Goal: Task Accomplishment & Management: Manage account settings

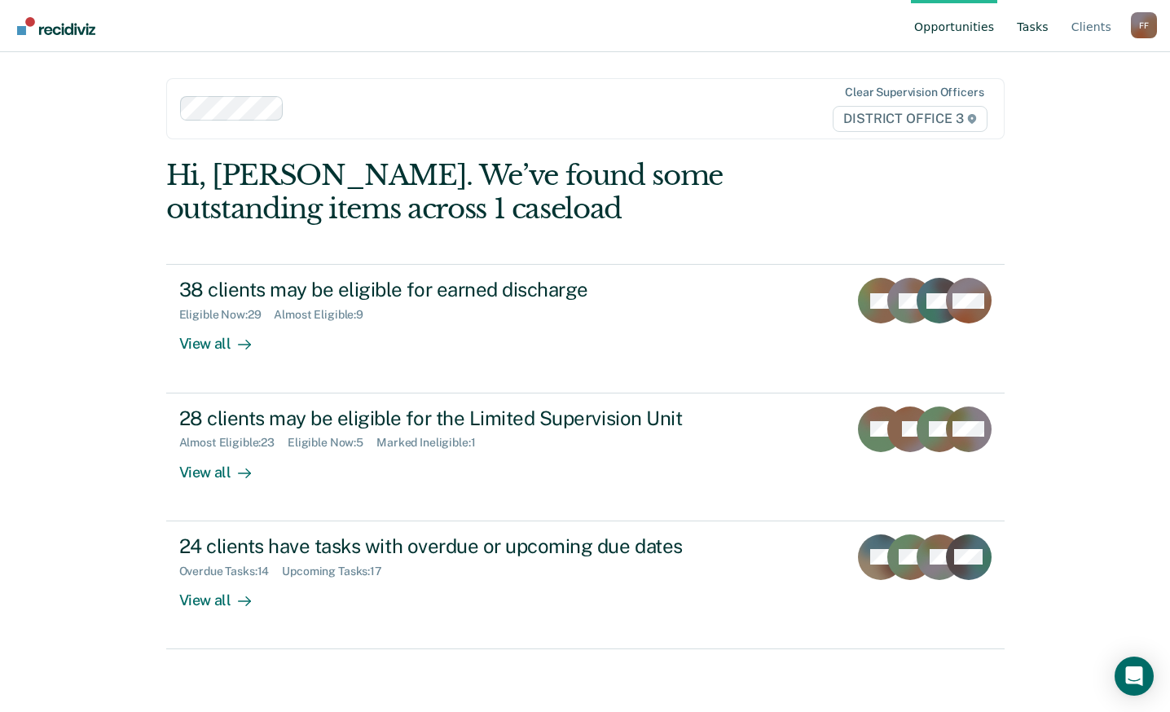
click at [1035, 30] on link "Tasks" at bounding box center [1032, 26] width 38 height 52
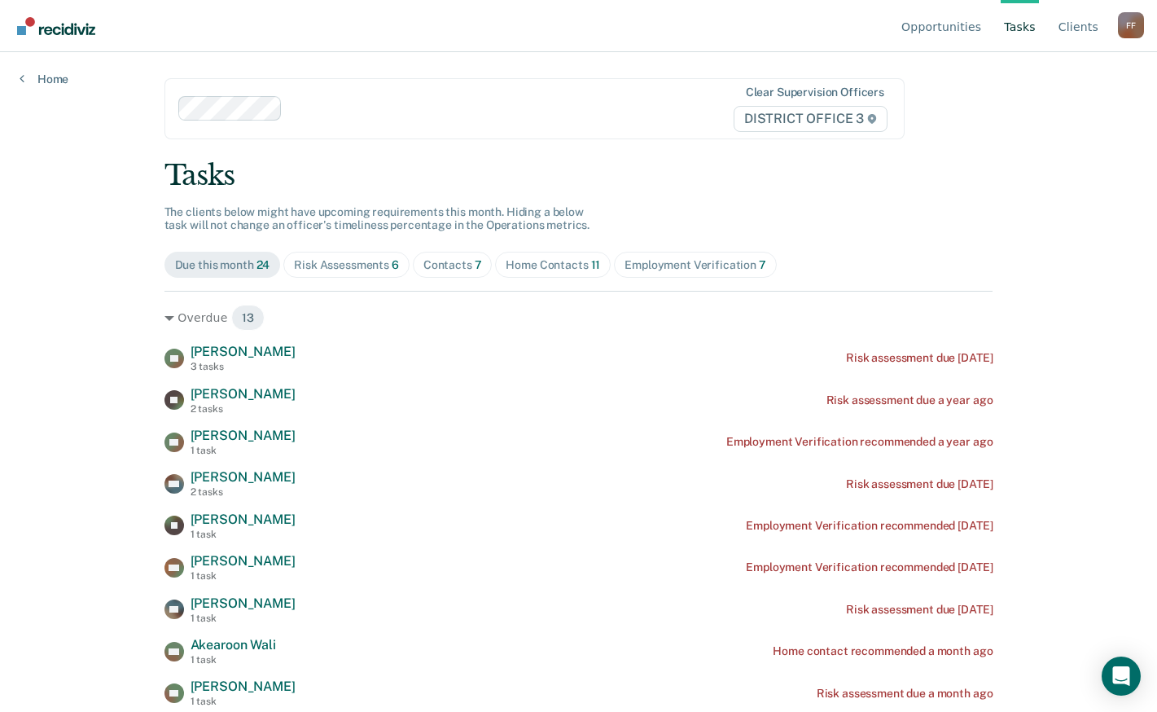
click at [656, 270] on div "Employment Verification 7" at bounding box center [696, 265] width 142 height 14
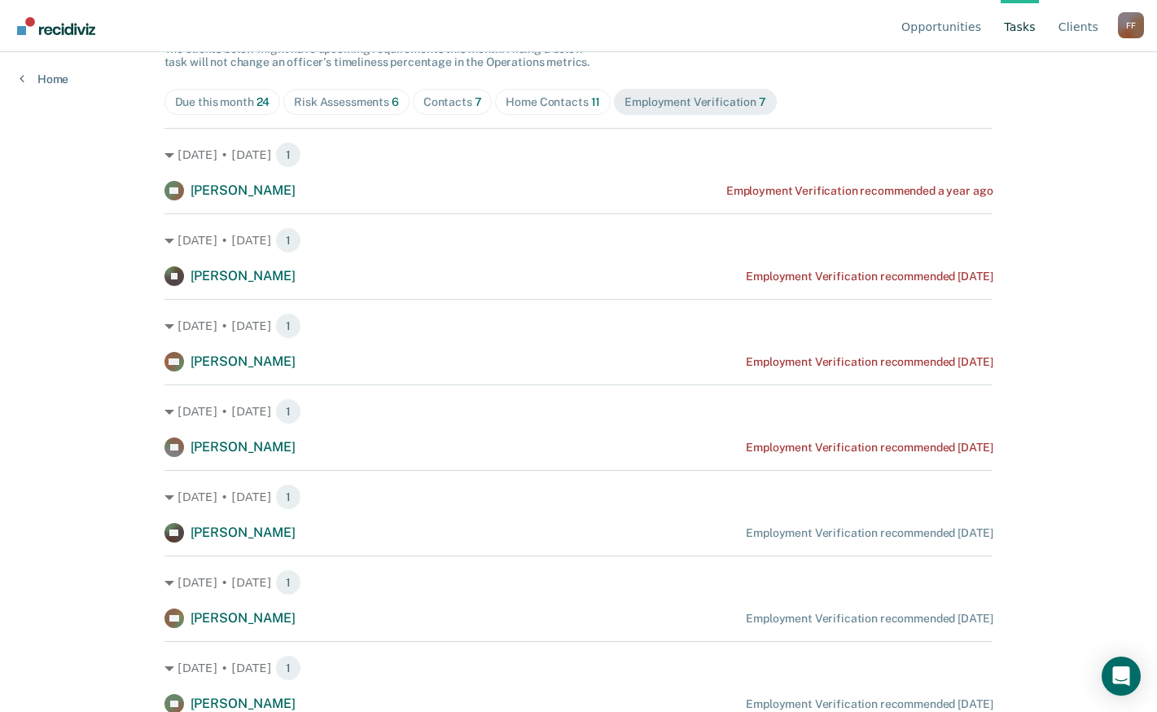
scroll to position [165, 0]
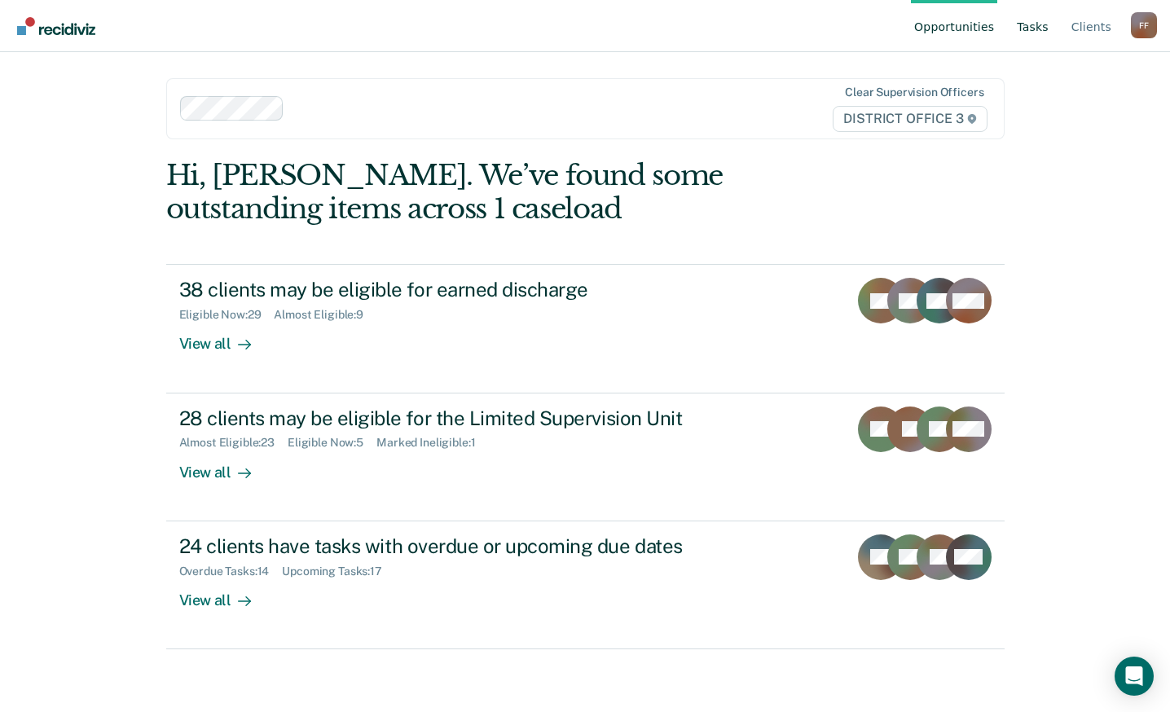
click at [1037, 31] on link "Tasks" at bounding box center [1032, 26] width 38 height 52
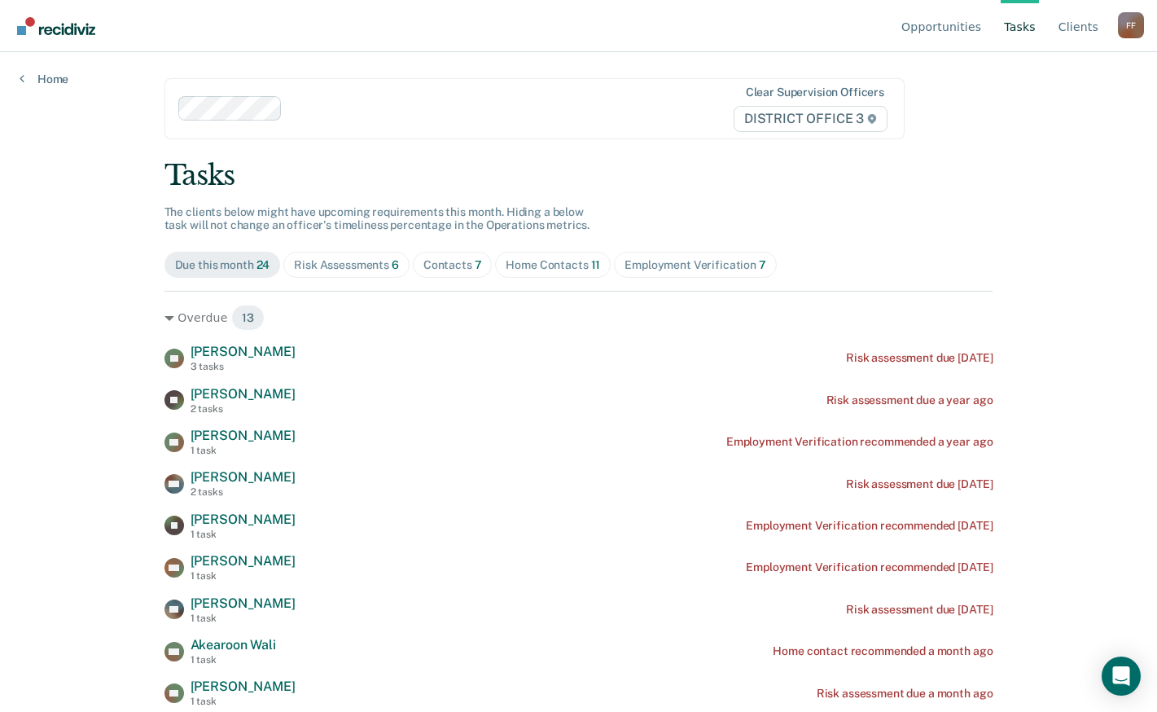
click at [446, 266] on div "Contacts 7" at bounding box center [453, 265] width 59 height 14
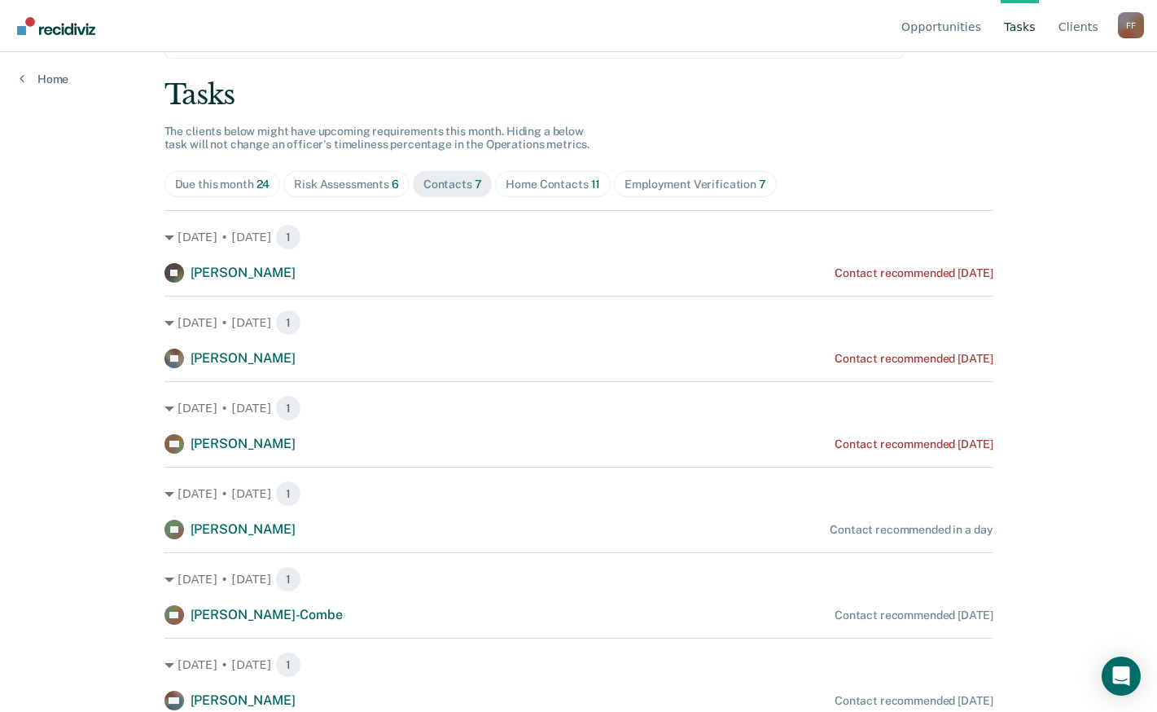
scroll to position [81, 0]
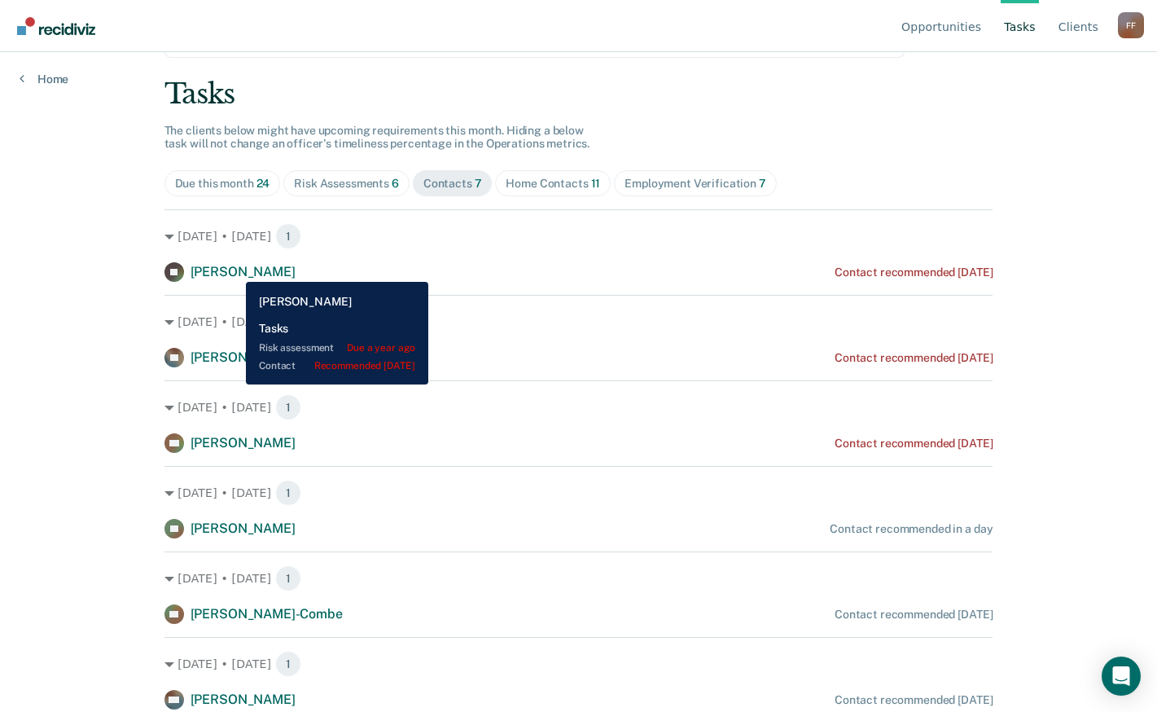
click at [234, 270] on span "[PERSON_NAME]" at bounding box center [243, 271] width 105 height 15
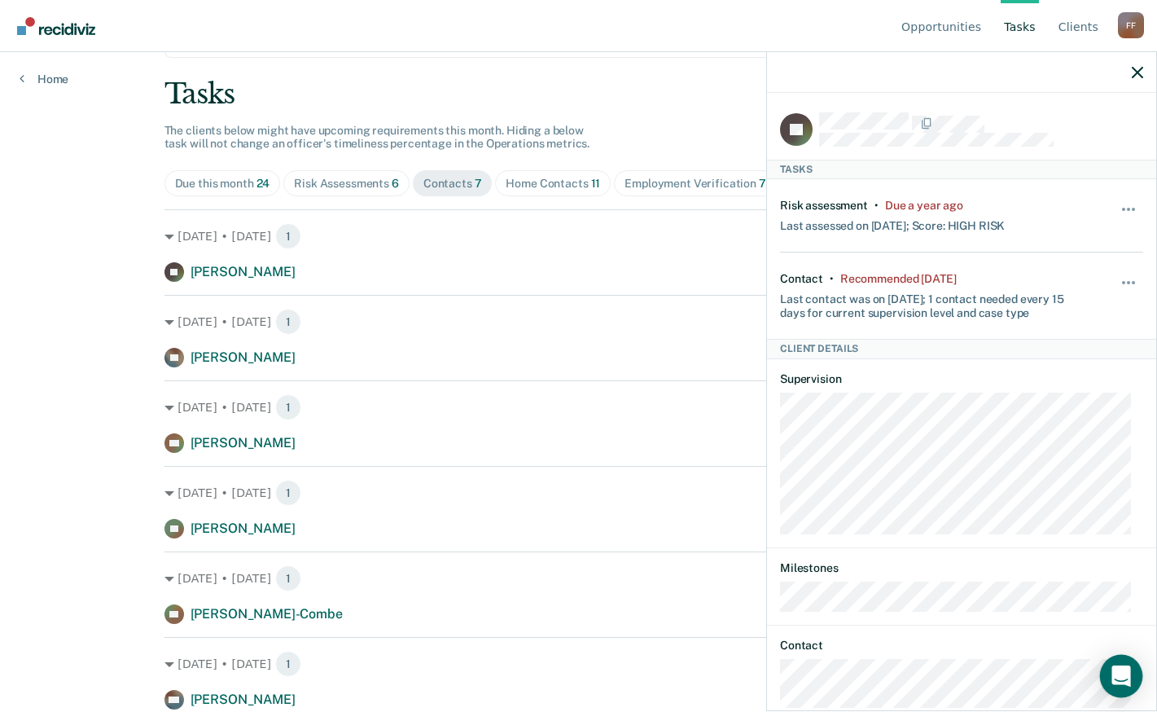
click at [1126, 673] on icon "Open Intercom Messenger" at bounding box center [1121, 675] width 19 height 21
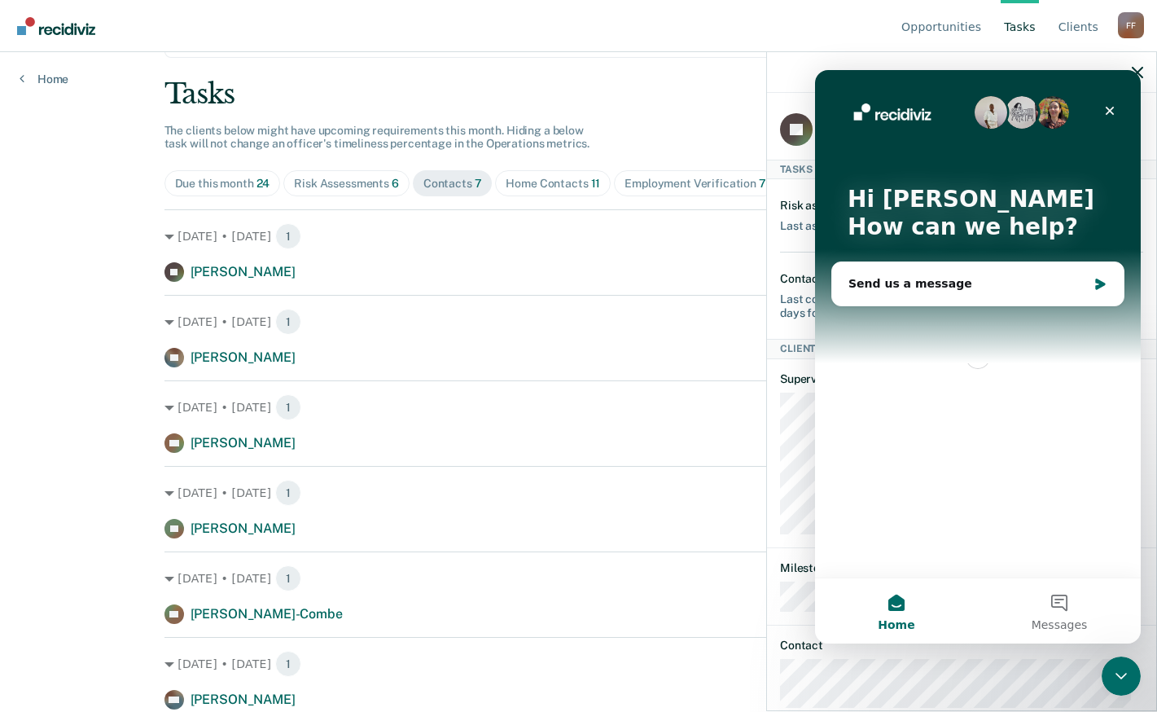
scroll to position [0, 0]
click at [1112, 110] on icon "Close" at bounding box center [1110, 111] width 9 height 9
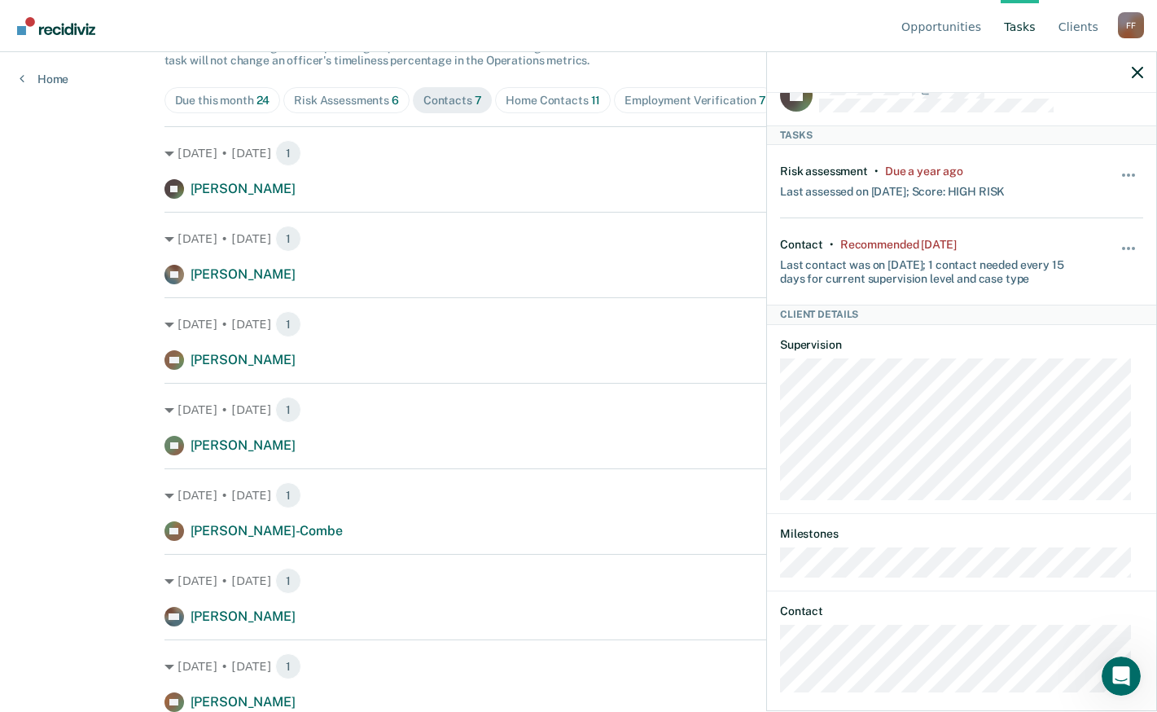
scroll to position [50, 0]
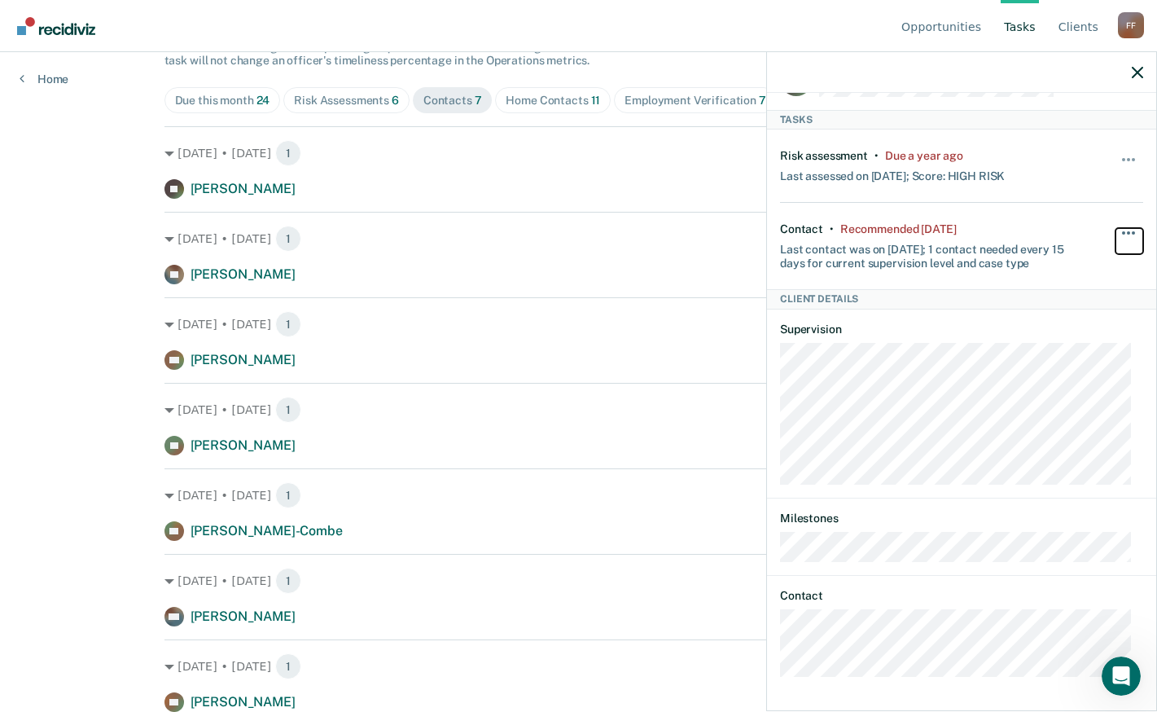
click at [1116, 229] on button "button" at bounding box center [1130, 241] width 28 height 26
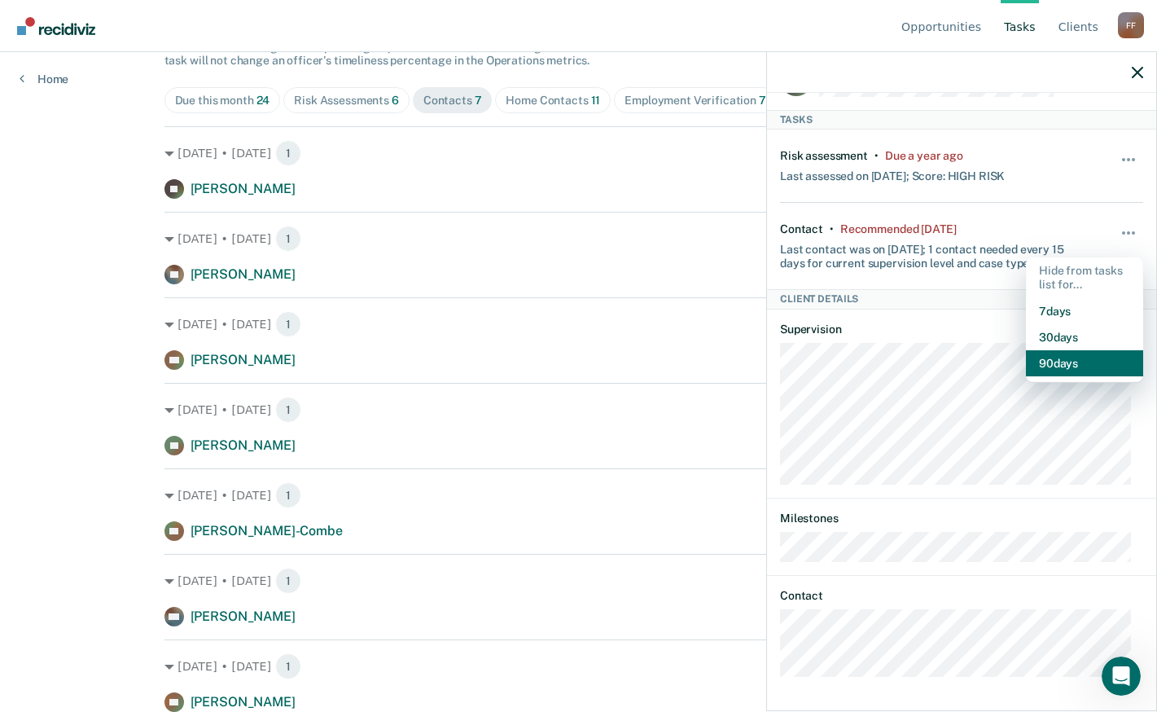
click at [1048, 360] on button "90 days" at bounding box center [1084, 363] width 117 height 26
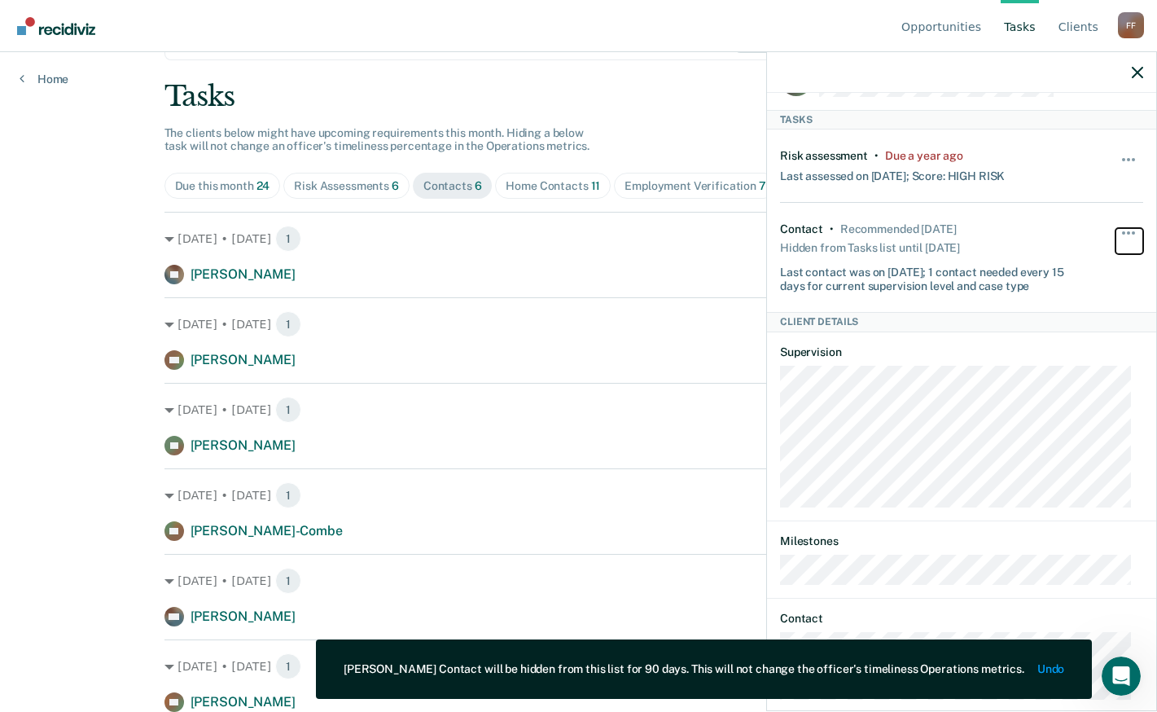
scroll to position [72, 0]
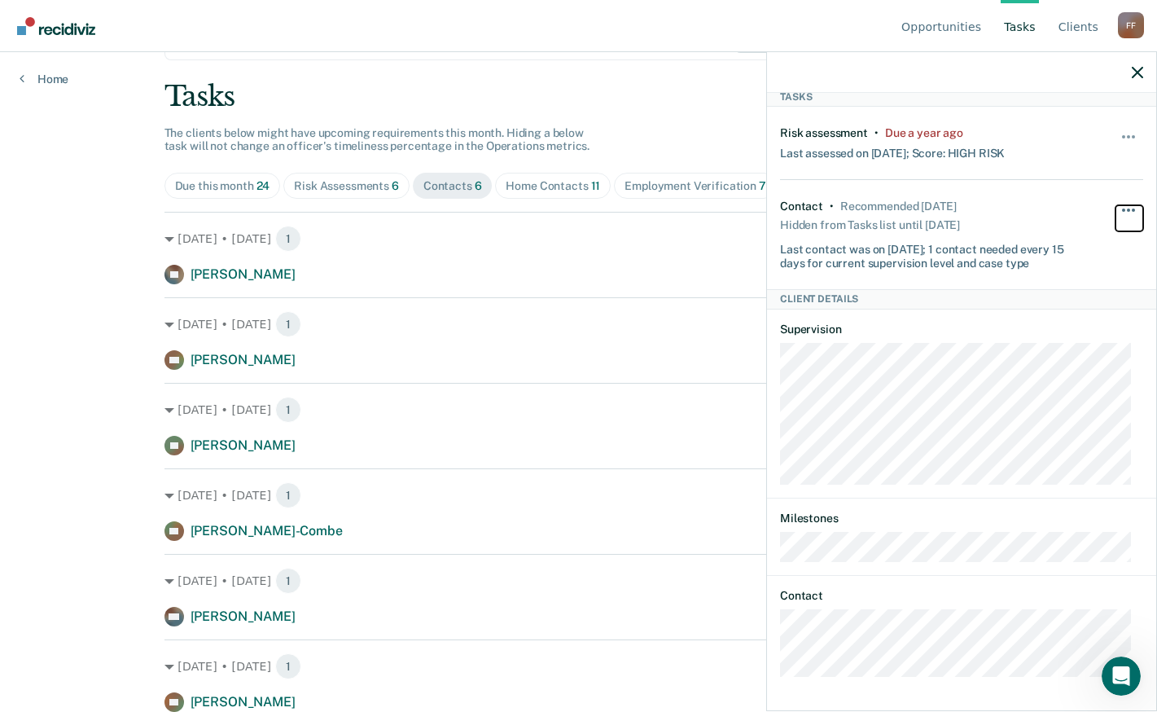
click at [1117, 210] on button "button" at bounding box center [1130, 218] width 28 height 26
click at [1043, 323] on dt "Supervision" at bounding box center [961, 330] width 363 height 14
click at [1116, 132] on button "button" at bounding box center [1130, 145] width 28 height 26
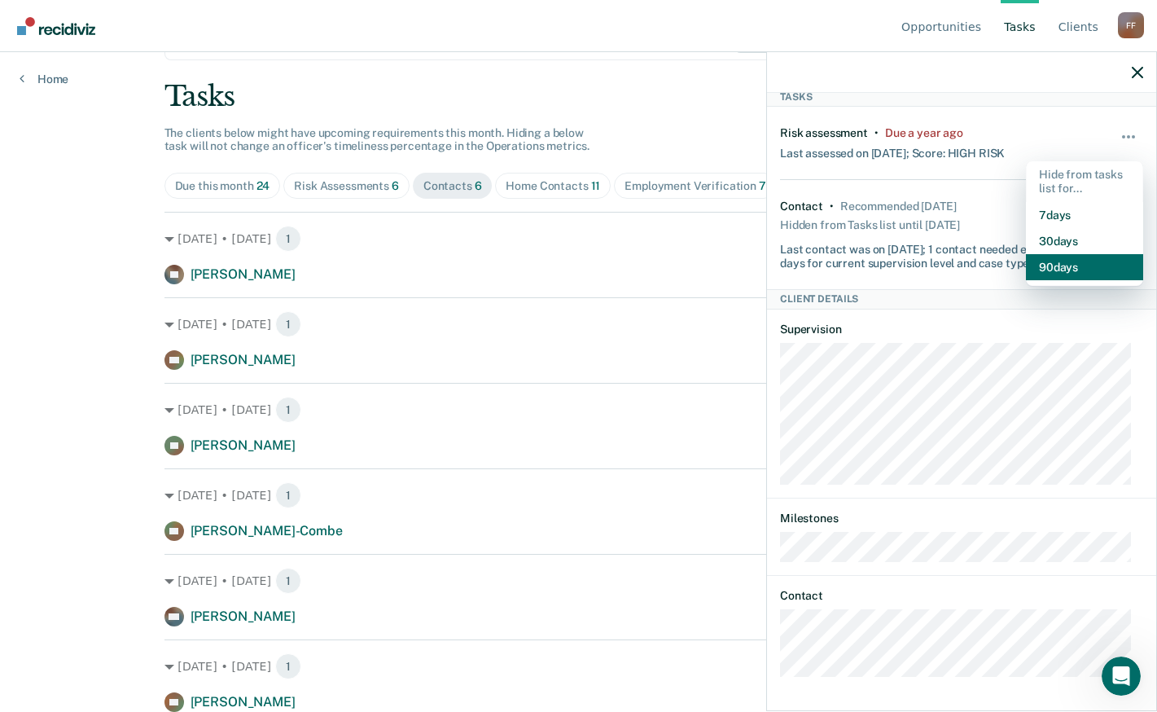
click at [1058, 260] on button "90 days" at bounding box center [1084, 267] width 117 height 26
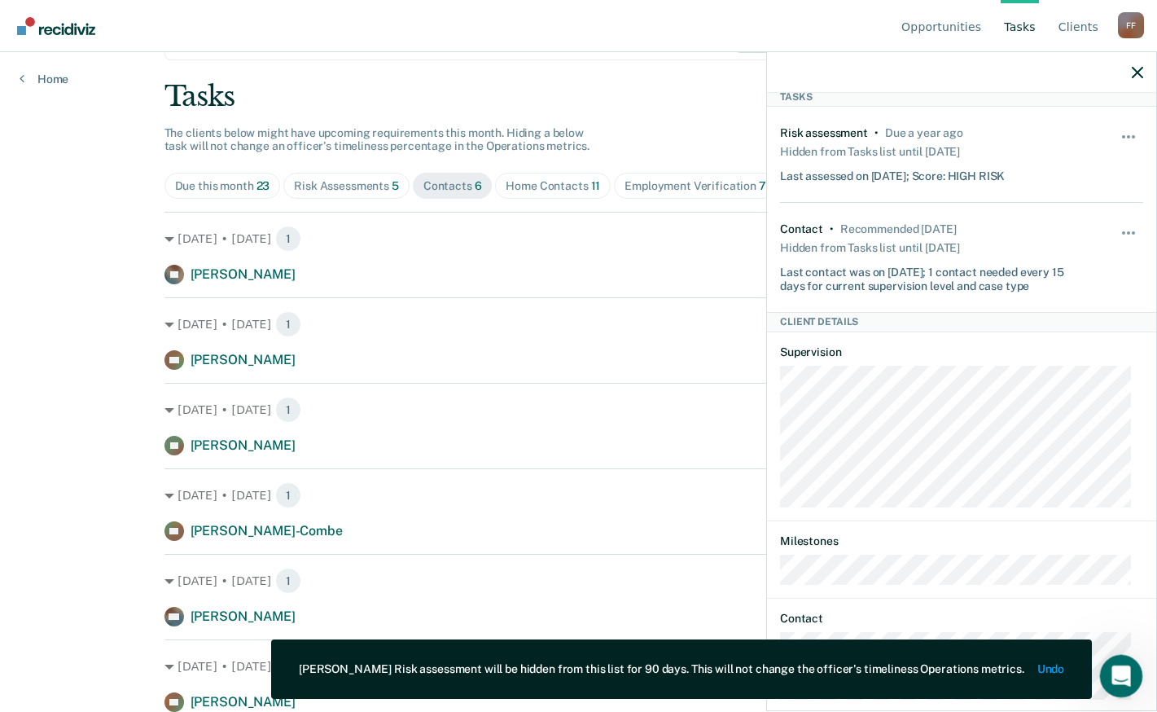
click at [1117, 677] on icon "Open Intercom Messenger" at bounding box center [1119, 674] width 27 height 27
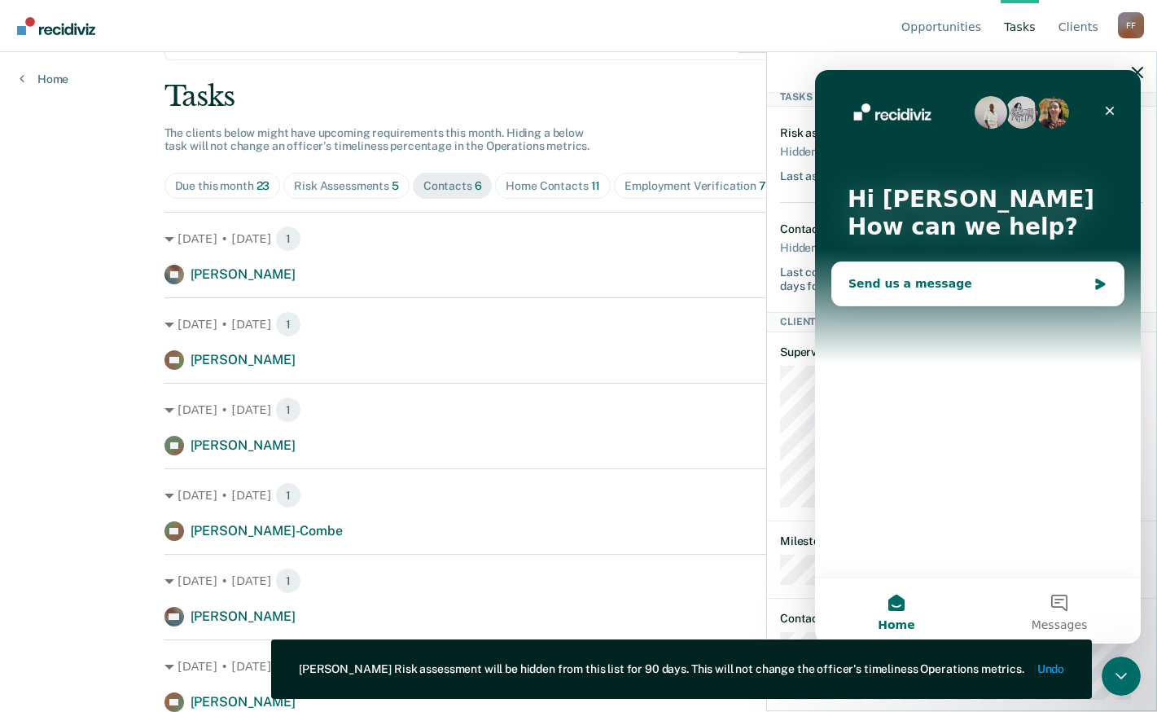
click at [923, 282] on div "Send us a message" at bounding box center [968, 283] width 239 height 17
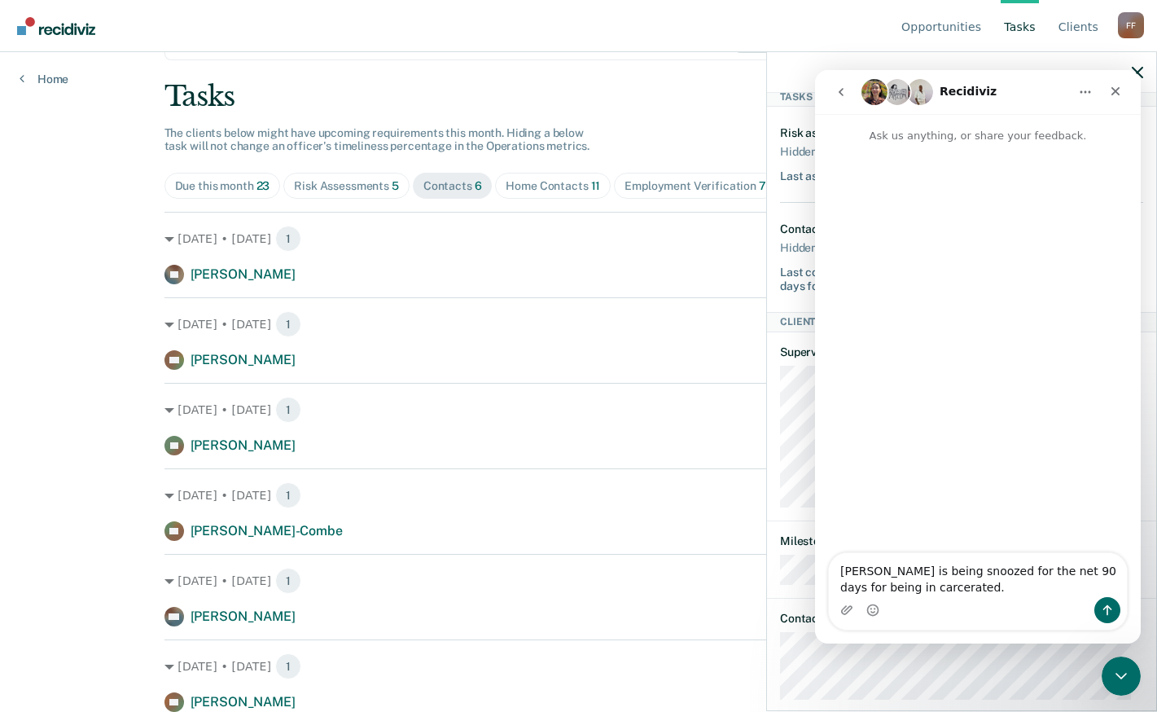
click at [842, 582] on textarea "[PERSON_NAME] is being snoozed for the net 90 days for being in carcerated." at bounding box center [978, 575] width 298 height 44
click at [916, 587] on textarea "[PERSON_NAME] is being snoozed for the net 90 days for being incarcerated." at bounding box center [978, 575] width 298 height 44
click at [990, 572] on textarea "[PERSON_NAME] is being snoozed for the net 90 days for being incarcerated. He m…" at bounding box center [978, 558] width 298 height 77
click at [990, 574] on textarea "[PERSON_NAME] is being snoozed for the net 90 days for being incarcerated. He m…" at bounding box center [978, 558] width 298 height 77
click at [1035, 574] on textarea "[PERSON_NAME] is being snoozed for the net 90 days for being incarcerated. He m…" at bounding box center [978, 558] width 298 height 77
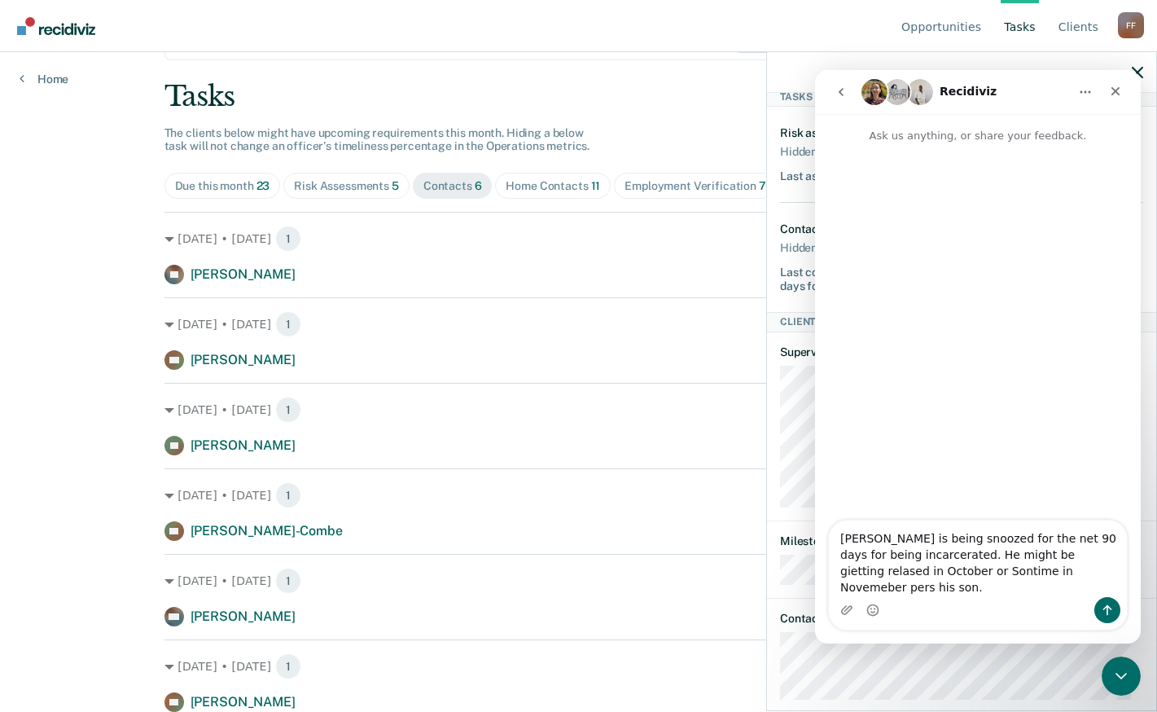
click at [907, 573] on textarea "[PERSON_NAME] is being snoozed for the net 90 days for being incarcerated. He m…" at bounding box center [978, 558] width 298 height 77
click at [1004, 555] on textarea "[PERSON_NAME] is being snoozed for the net 90 days for being incarcerated. His …" at bounding box center [978, 558] width 298 height 77
click at [928, 573] on textarea "[PERSON_NAME] is being snoozed for the next 90 days for being incarcerated. His…" at bounding box center [978, 558] width 298 height 77
drag, startPoint x: 1082, startPoint y: 587, endPoint x: 839, endPoint y: 558, distance: 244.5
click at [839, 558] on textarea "[PERSON_NAME] is being snoozed for the next 90 days for being incarcerated. His…" at bounding box center [978, 558] width 298 height 77
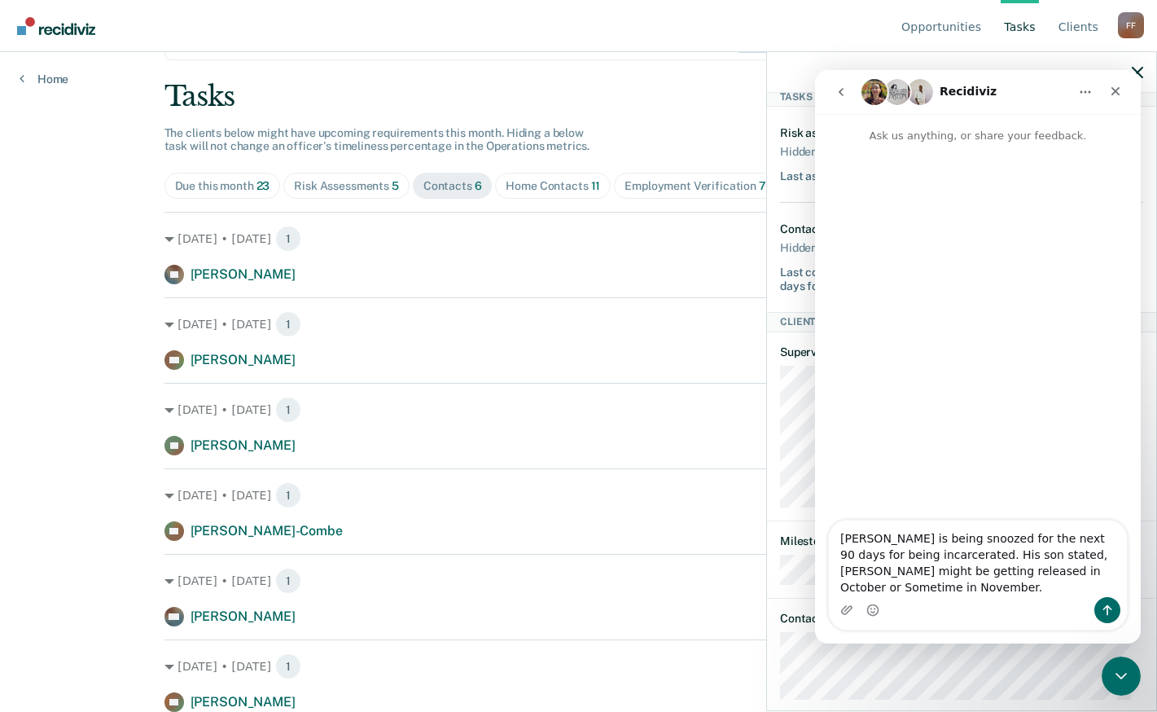
type textarea "[PERSON_NAME] is being snoozed for the next 90 days for being incarcerated. His…"
click at [995, 610] on div "Intercom messenger" at bounding box center [978, 610] width 298 height 26
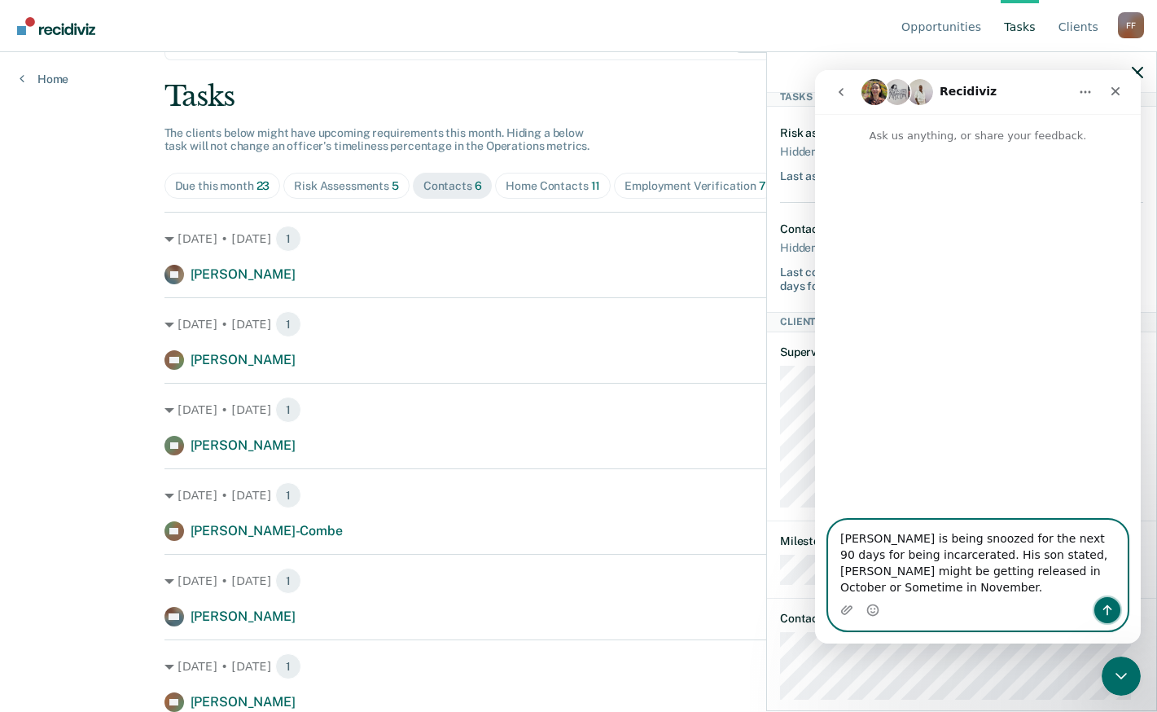
click at [1103, 606] on icon "Send a message…" at bounding box center [1107, 610] width 13 height 13
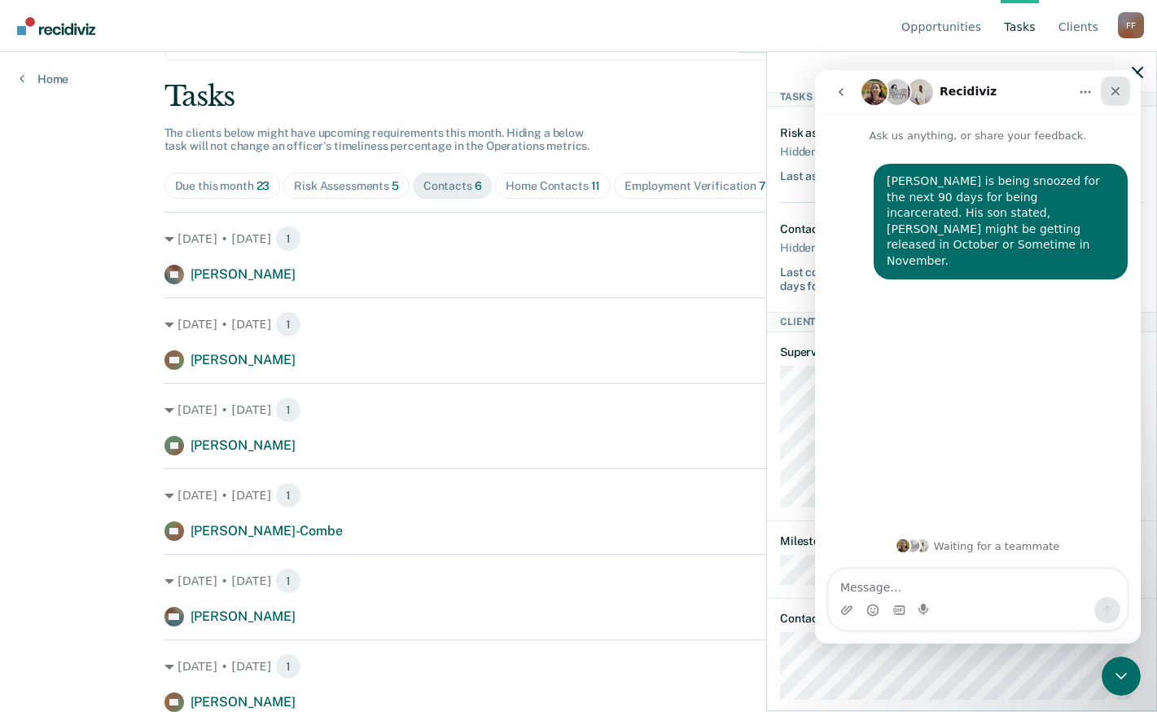
drag, startPoint x: 1115, startPoint y: 95, endPoint x: 1931, endPoint y: 166, distance: 819.2
click at [1115, 95] on icon "Close" at bounding box center [1115, 91] width 13 height 13
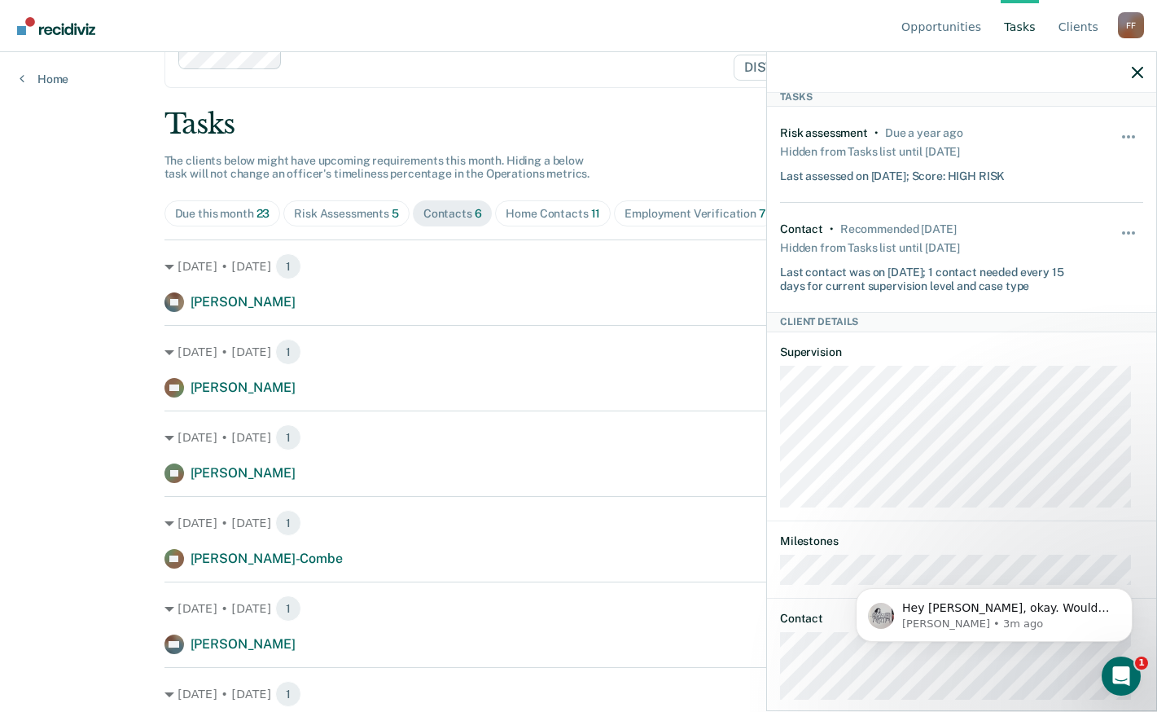
scroll to position [79, 0]
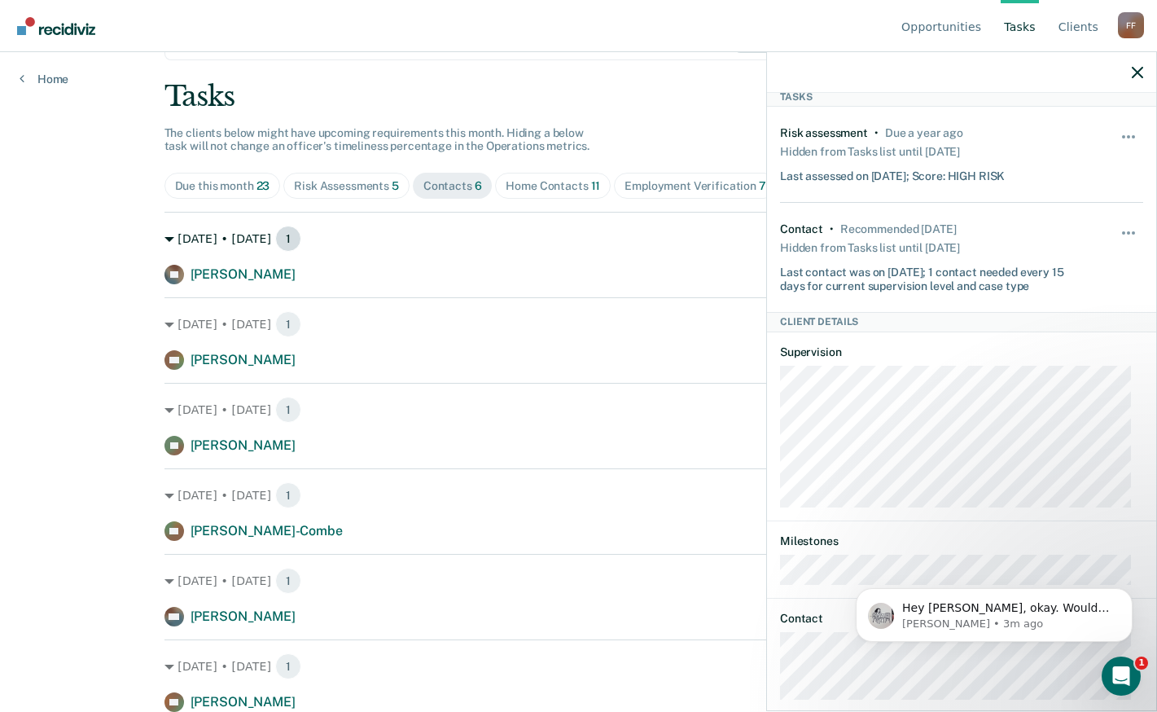
click at [166, 235] on icon at bounding box center [170, 240] width 10 height 10
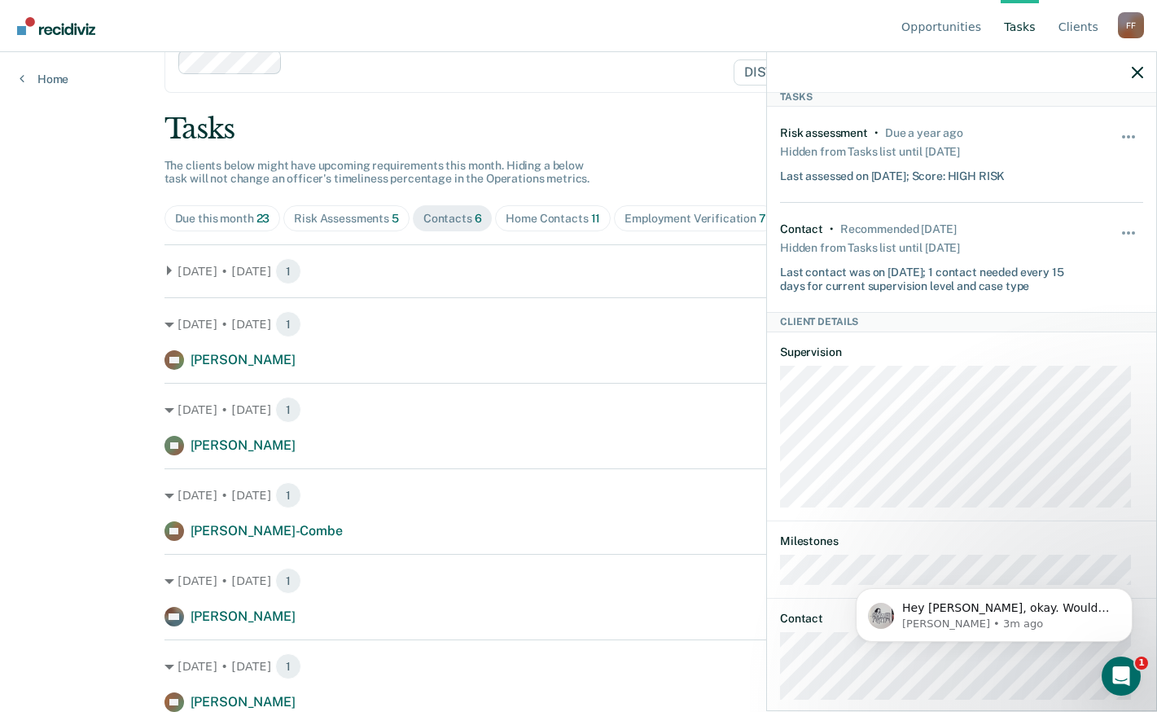
scroll to position [46, 0]
click at [167, 268] on icon at bounding box center [169, 271] width 5 height 10
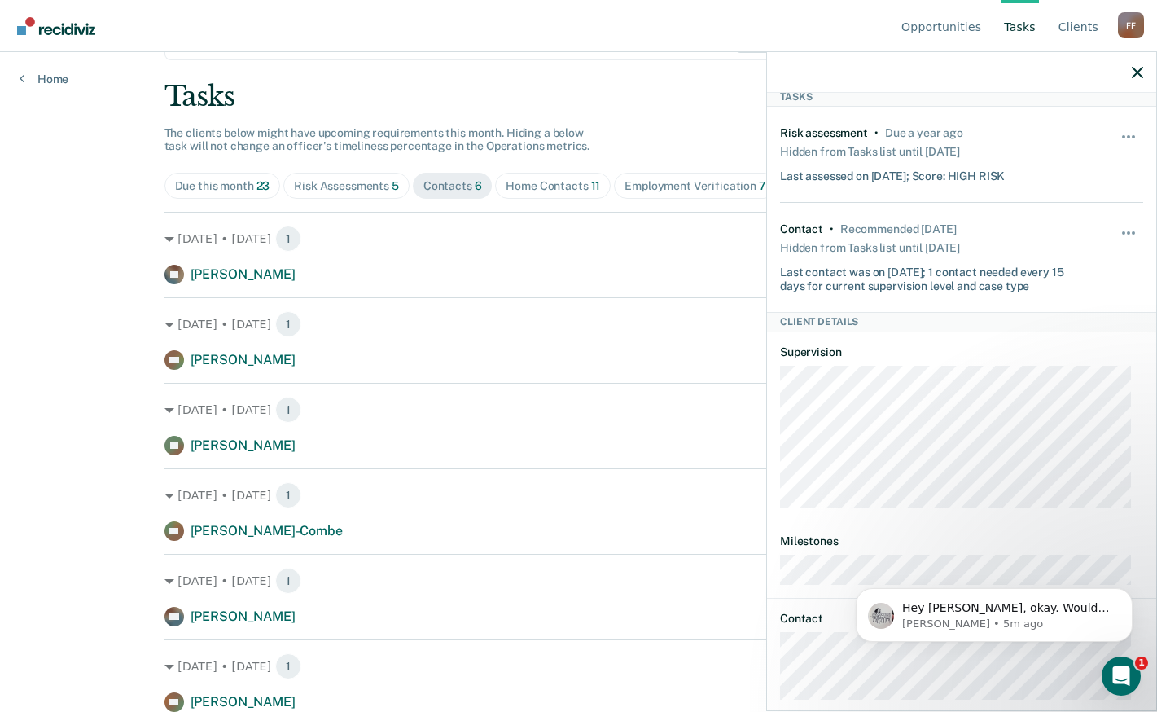
click at [984, 57] on div at bounding box center [961, 72] width 389 height 41
